Goal: Entertainment & Leisure: Consume media (video, audio)

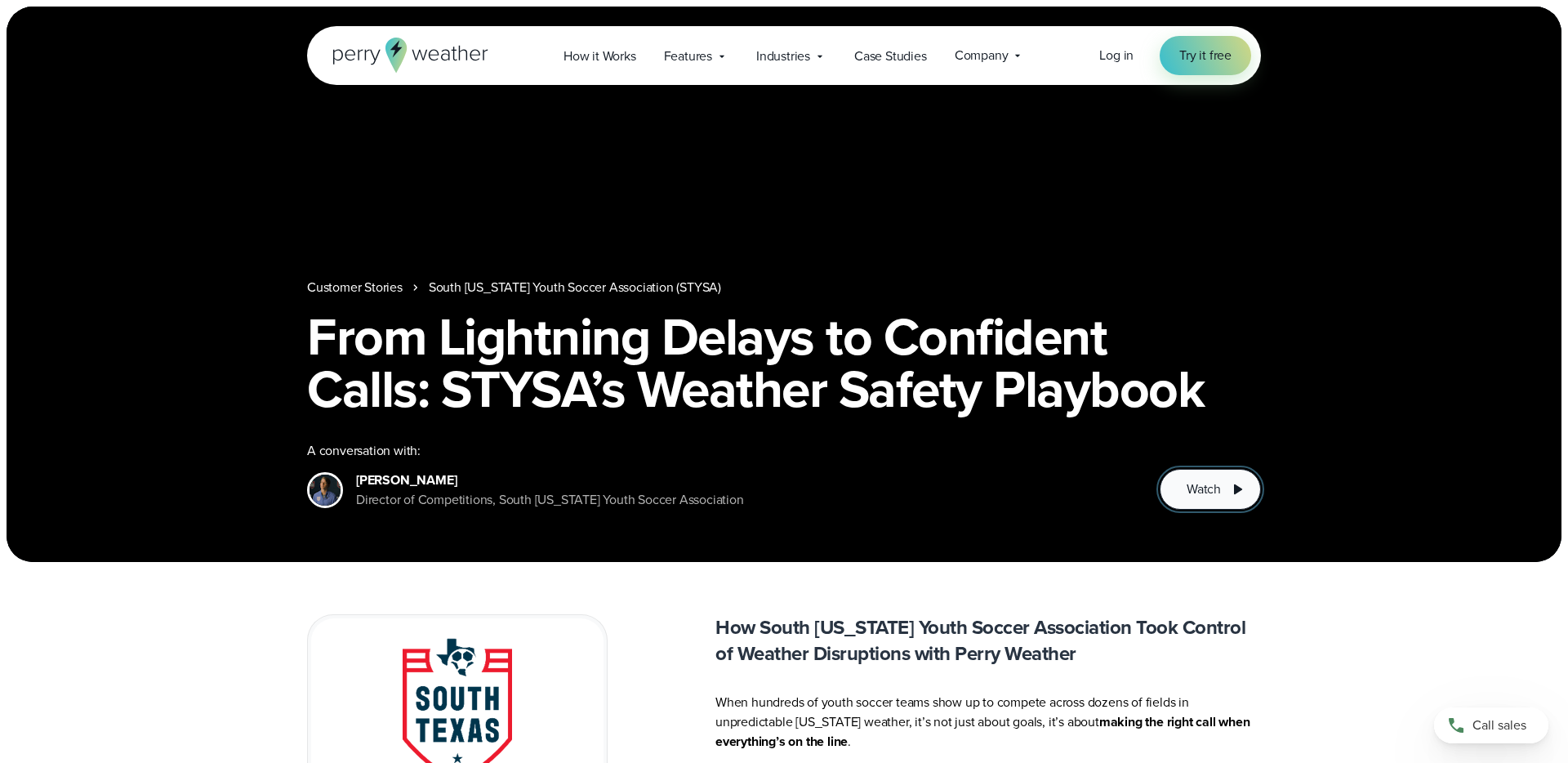
click at [1214, 485] on span "Watch" at bounding box center [1204, 489] width 34 height 20
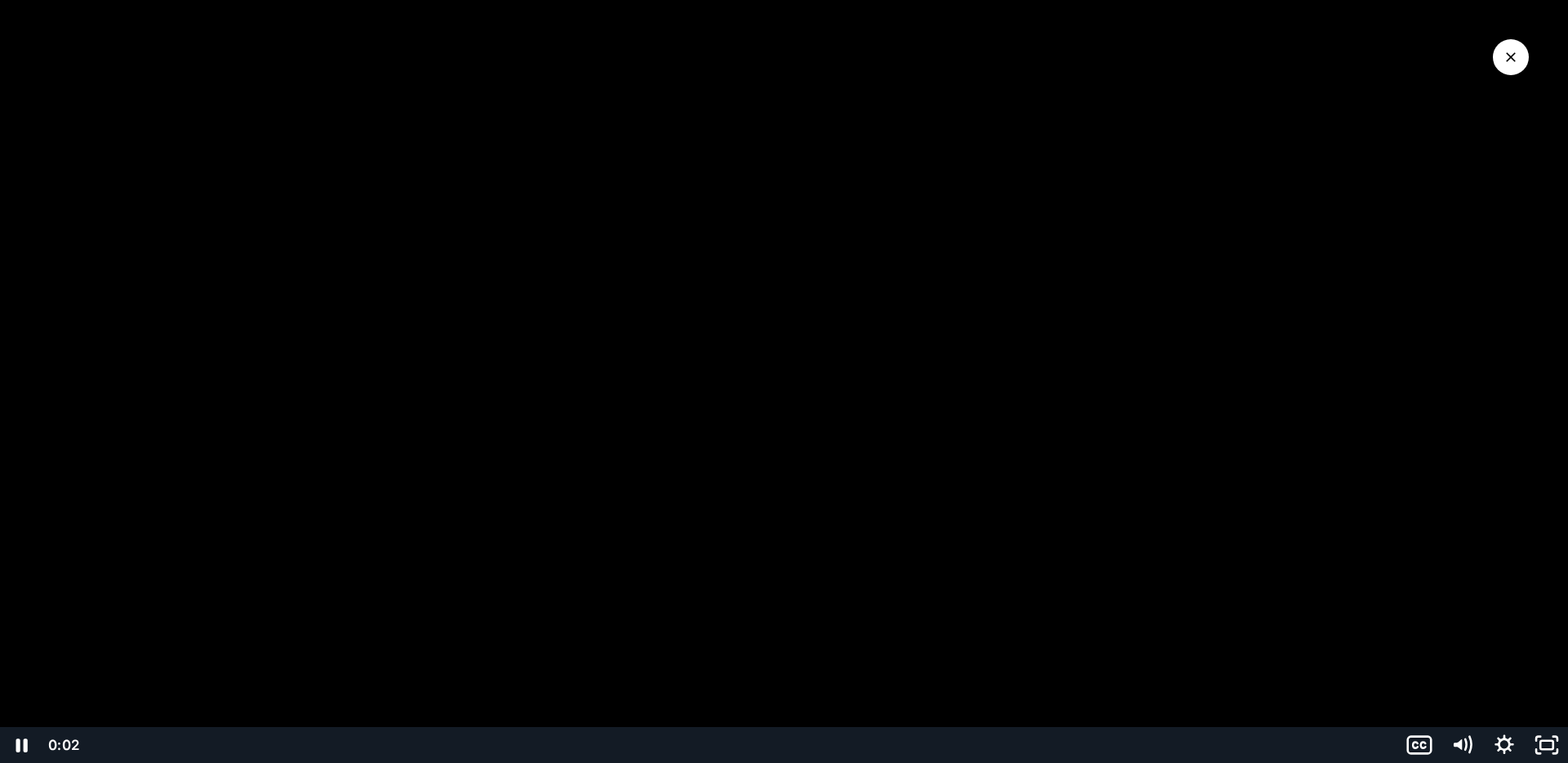
click at [133, 746] on div "Playbar" at bounding box center [741, 744] width 1296 height 36
click at [180, 744] on div "0:17" at bounding box center [741, 744] width 1296 height 36
click at [217, 744] on div "0:23" at bounding box center [741, 744] width 1296 height 36
click at [140, 746] on div "0:09" at bounding box center [741, 744] width 1296 height 36
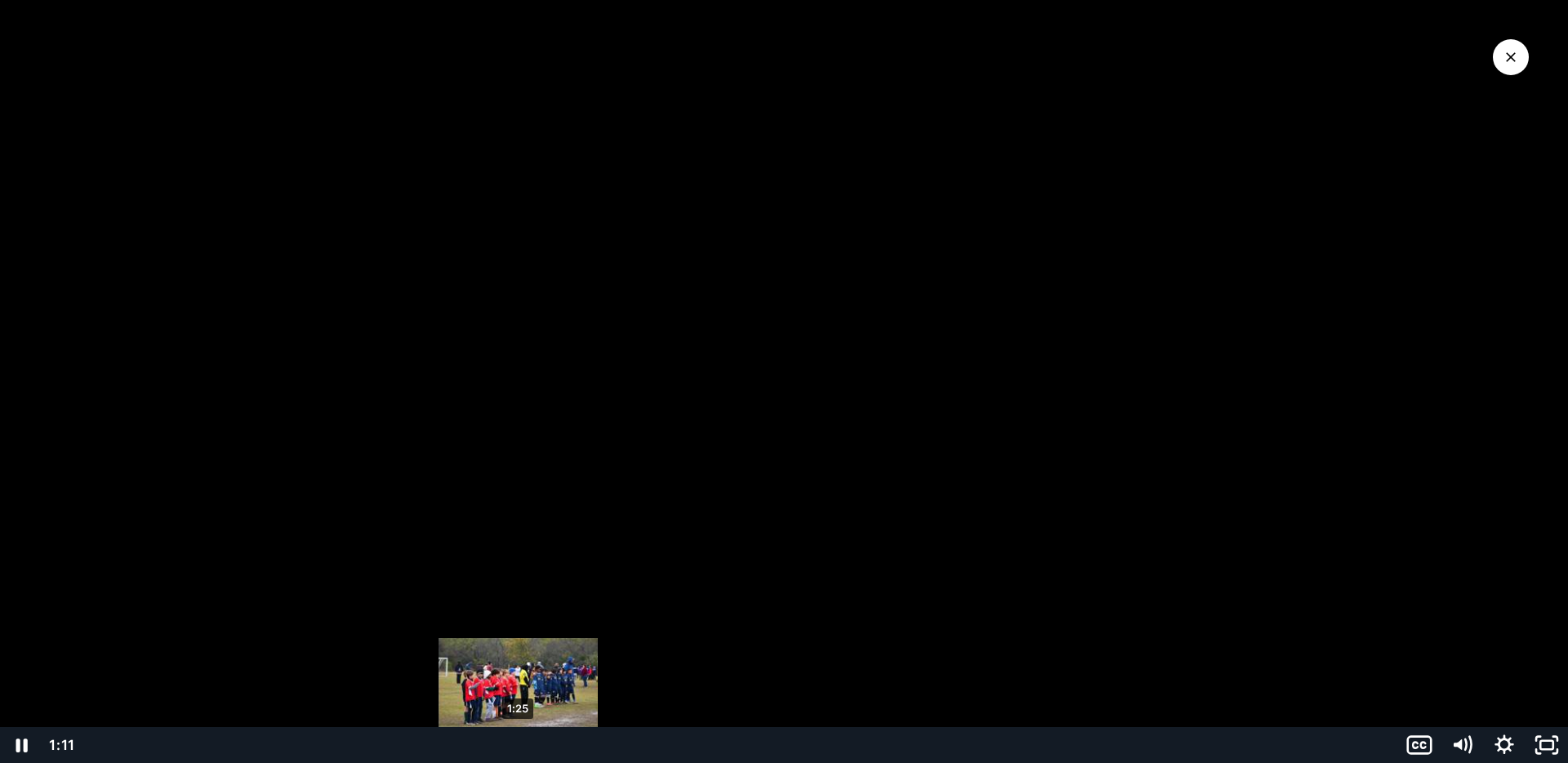
click at [519, 741] on div "1:25" at bounding box center [741, 744] width 1296 height 36
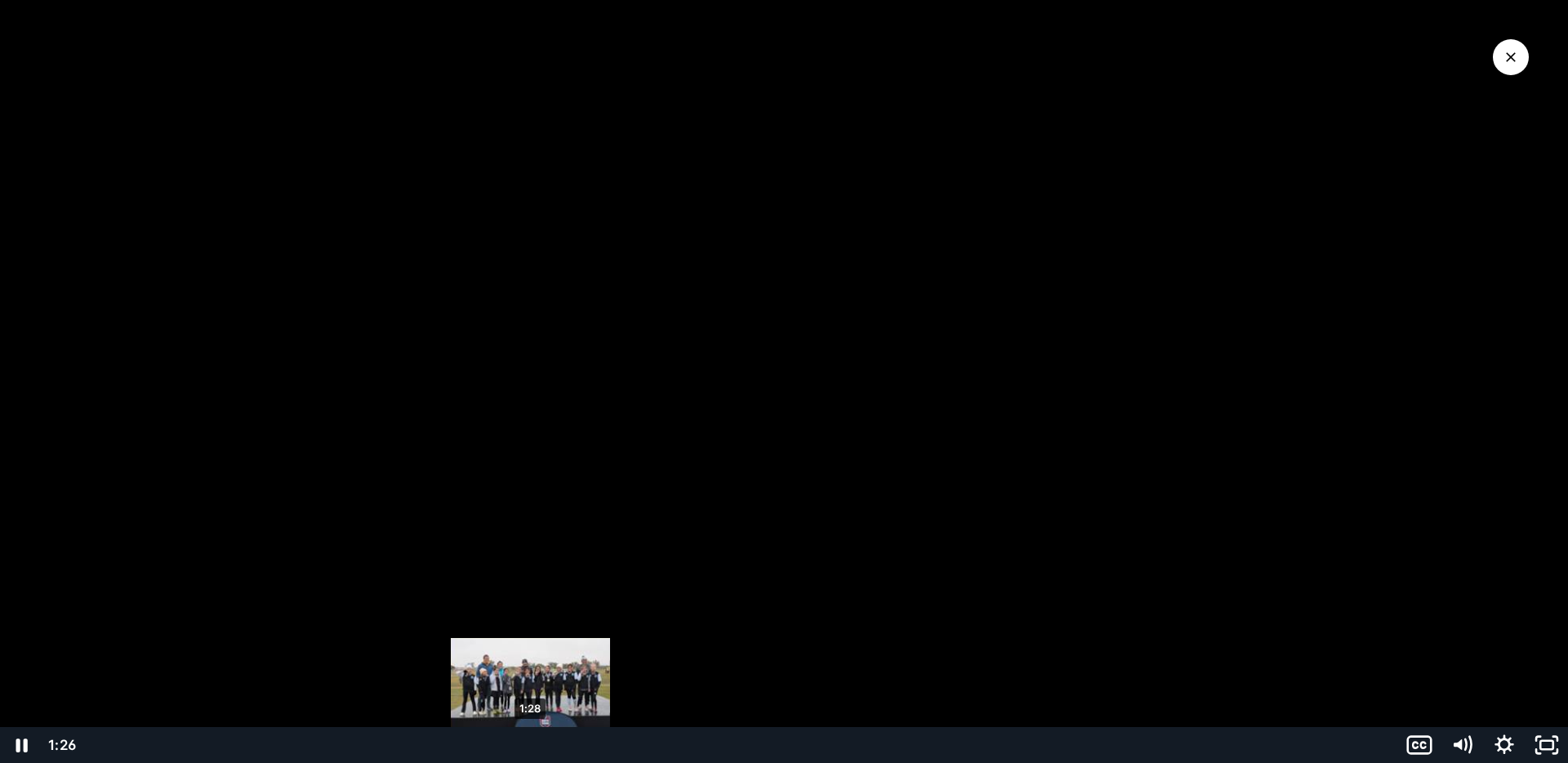
click at [531, 741] on div "1:28" at bounding box center [741, 744] width 1296 height 36
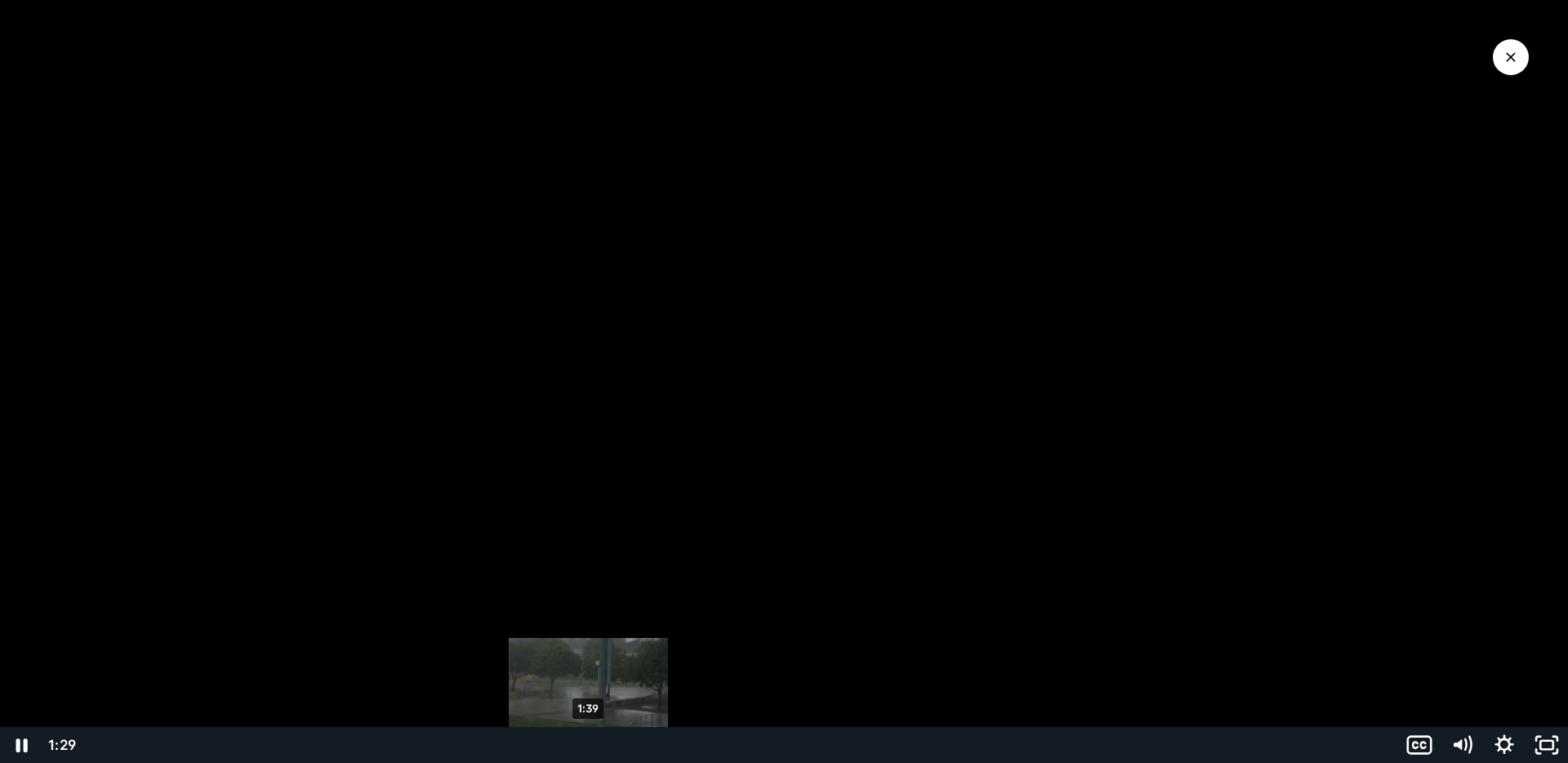
click at [590, 741] on div "1:39" at bounding box center [741, 744] width 1296 height 36
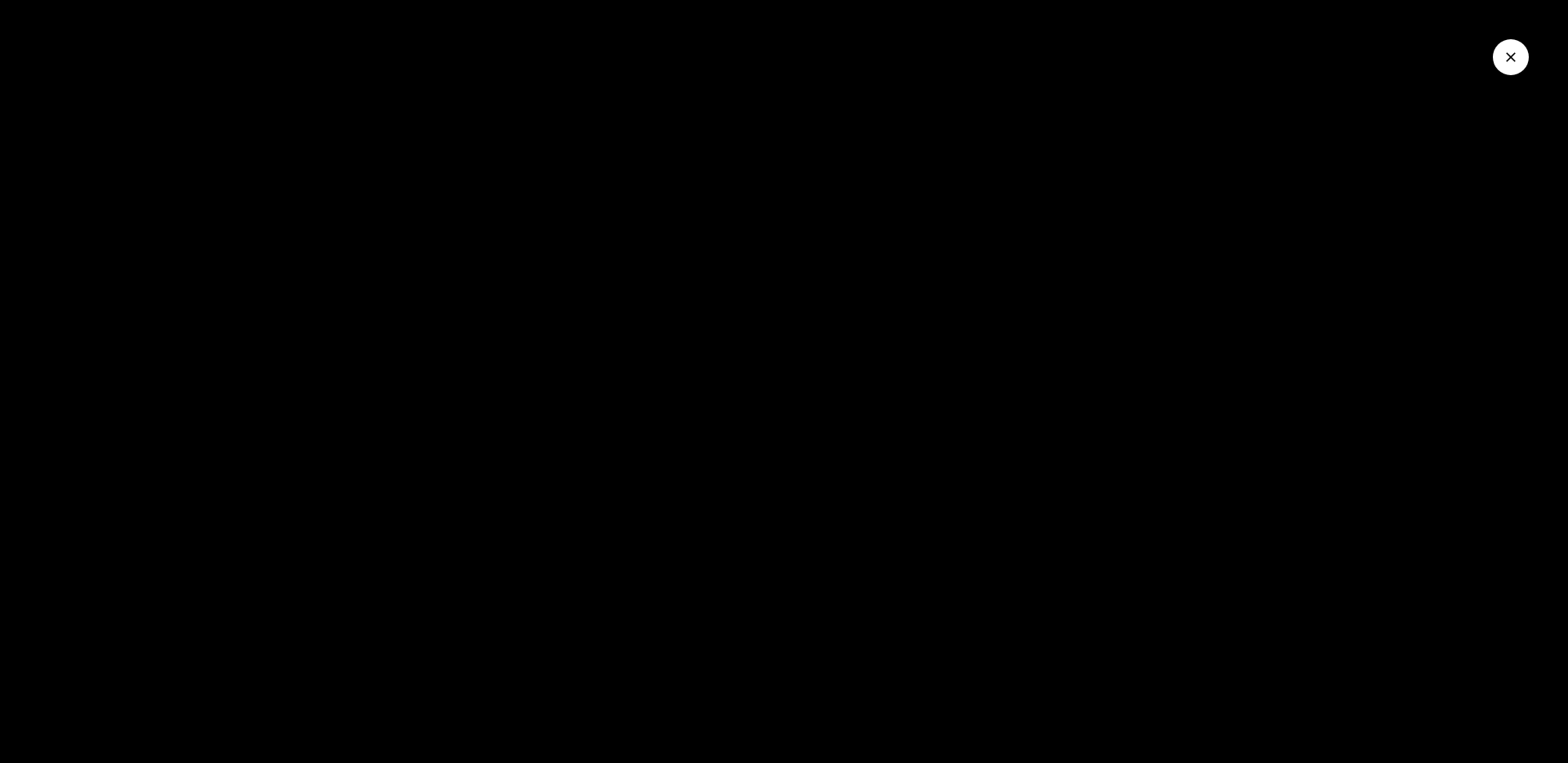
click at [1500, 51] on button "Close Video" at bounding box center [1510, 57] width 36 height 36
